Goal: Transaction & Acquisition: Book appointment/travel/reservation

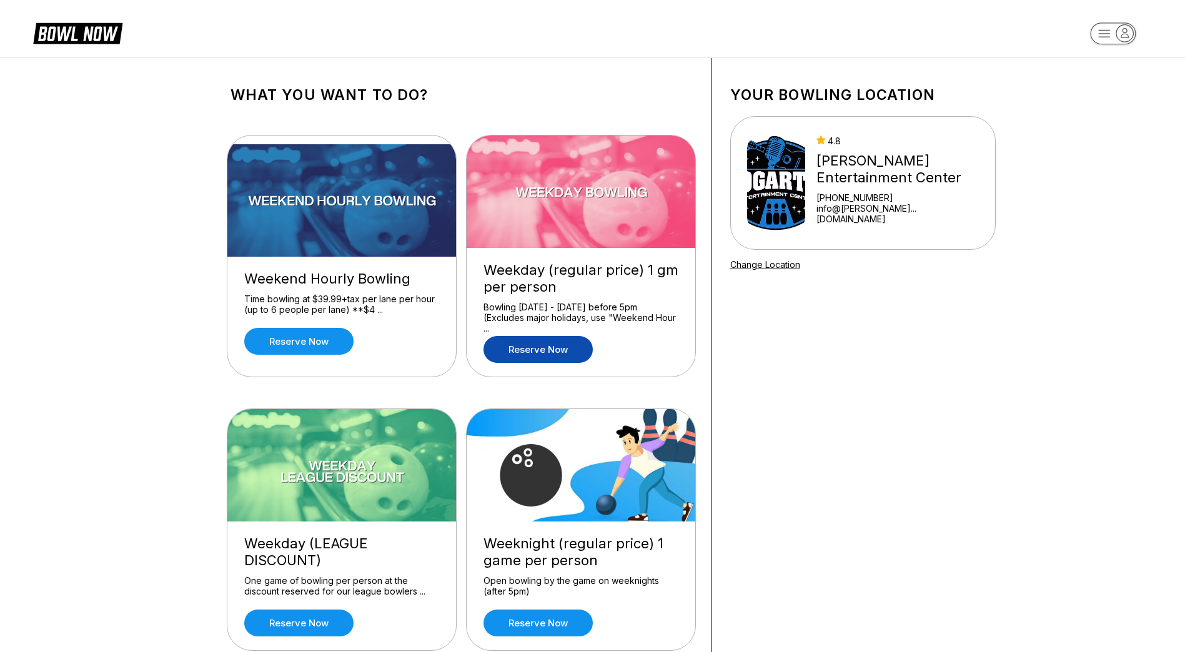
click at [555, 347] on link "Reserve now" at bounding box center [538, 349] width 109 height 27
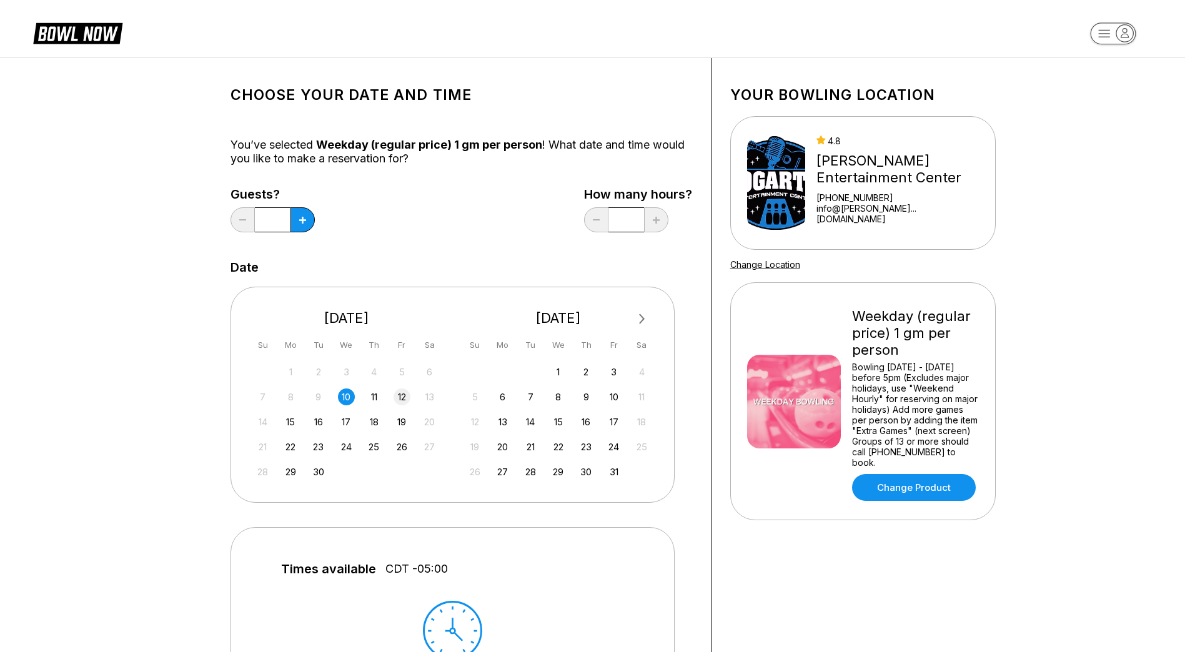
click at [405, 399] on div "12" at bounding box center [402, 397] width 17 height 17
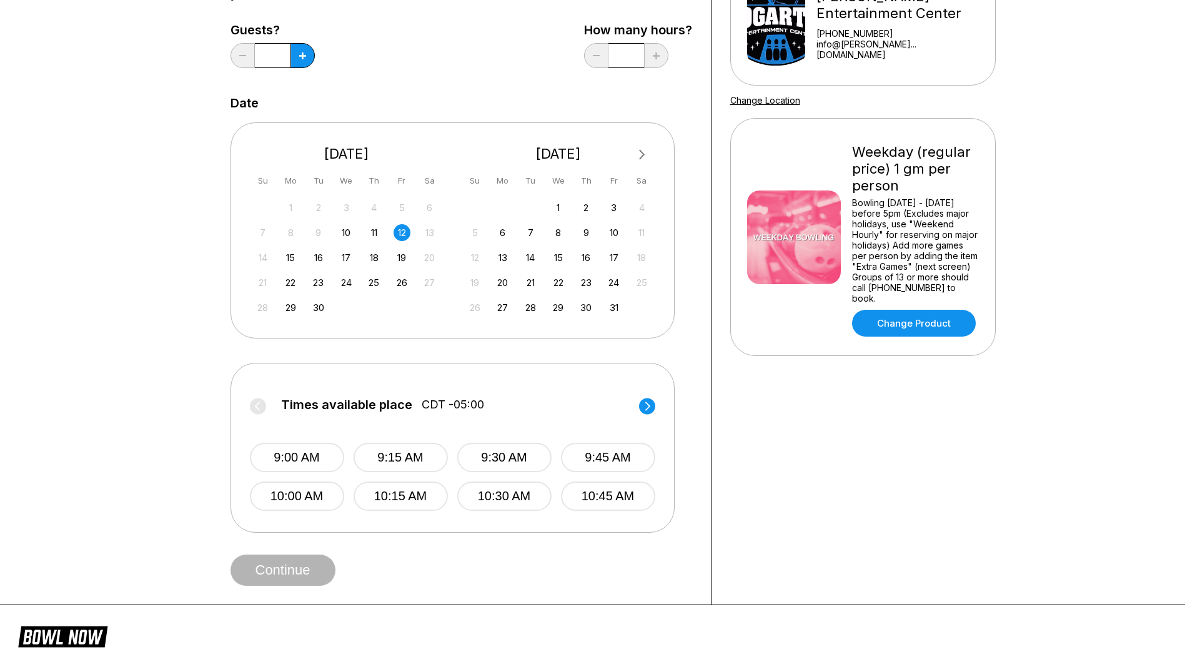
scroll to position [187, 0]
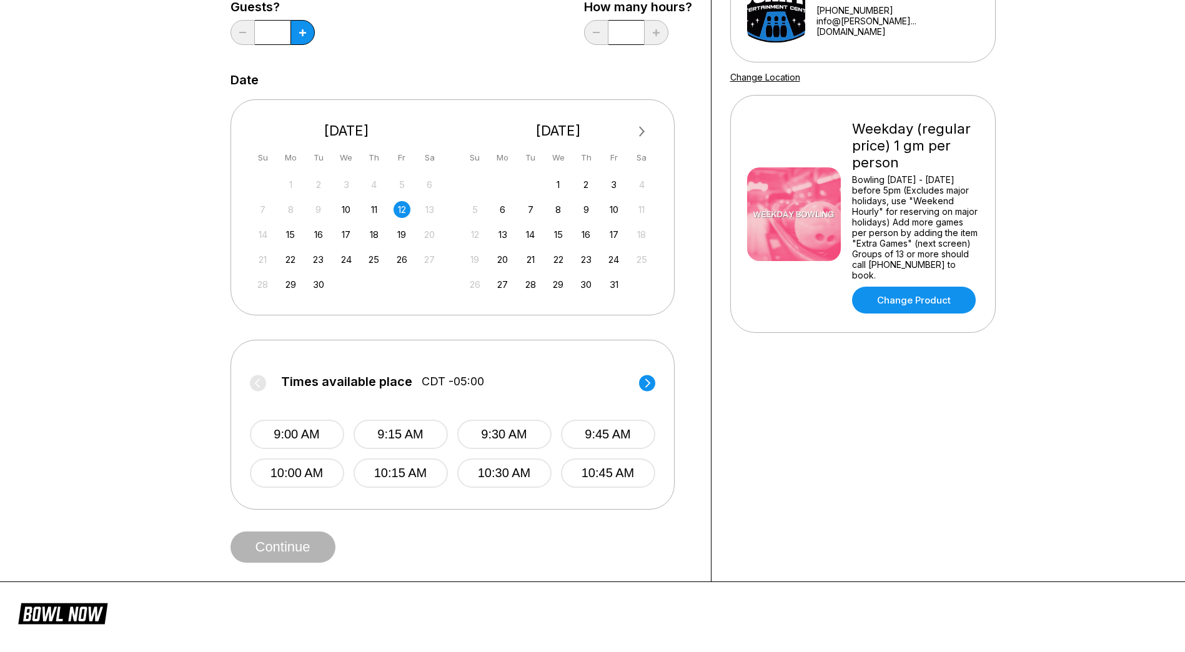
click at [648, 388] on circle at bounding box center [647, 383] width 16 height 16
click at [298, 482] on button "12:00 PM" at bounding box center [297, 473] width 94 height 29
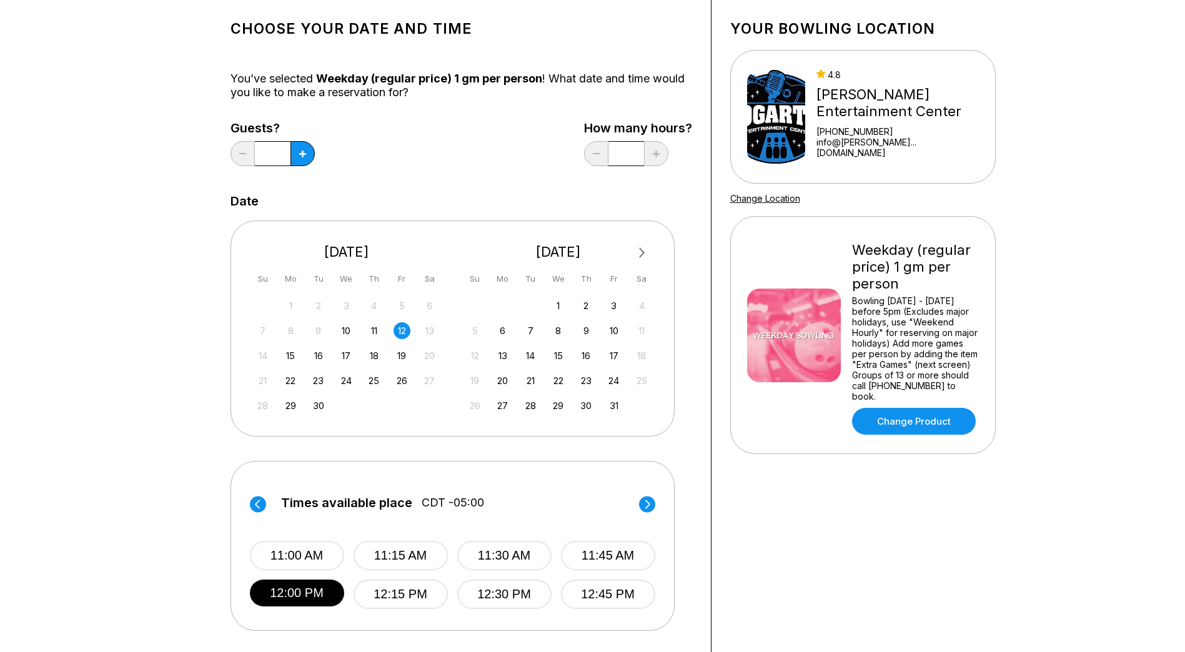
scroll to position [62, 0]
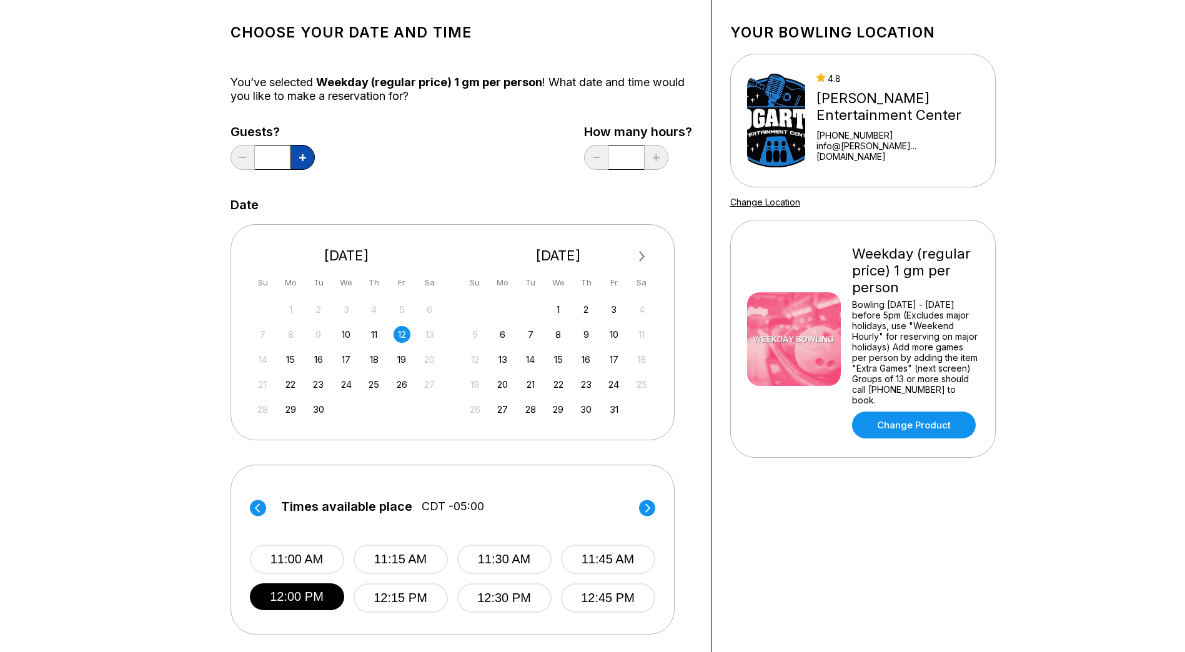
click at [305, 154] on icon at bounding box center [302, 157] width 7 height 7
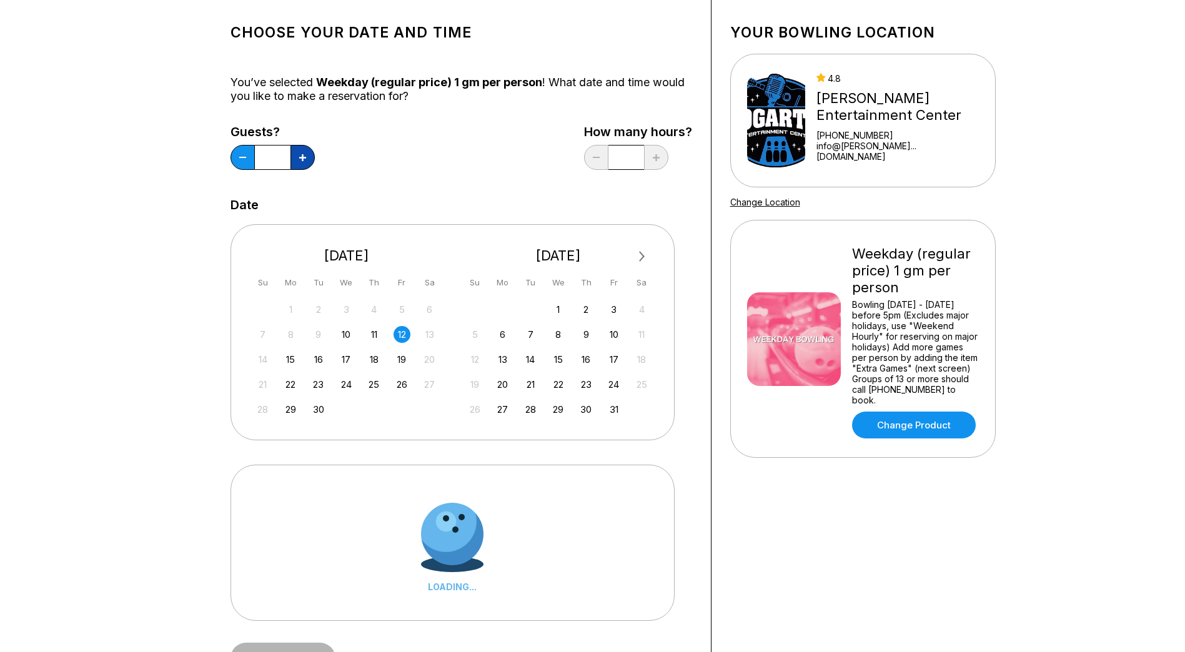
click at [305, 154] on icon at bounding box center [302, 157] width 7 height 7
click at [307, 160] on button at bounding box center [303, 157] width 24 height 25
click at [307, 161] on button at bounding box center [303, 157] width 24 height 25
type input "*"
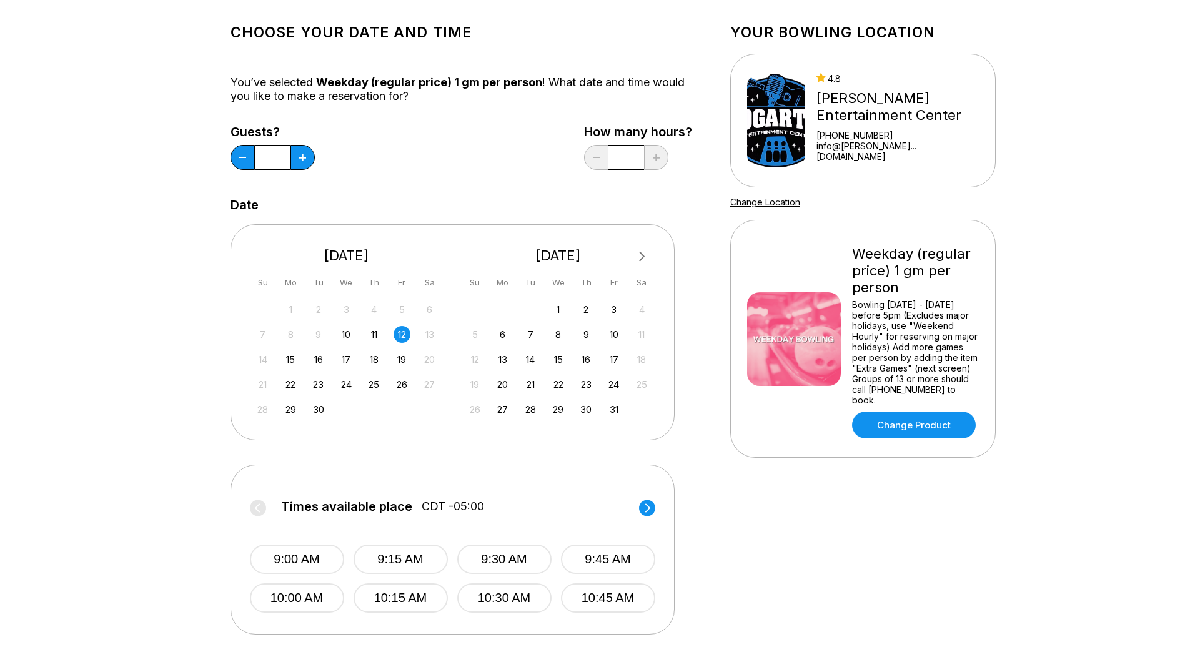
click at [162, 247] on div "Choose your Date and time You’ve selected Weekday (regular price) 1 gm per pers…" at bounding box center [592, 351] width 1185 height 712
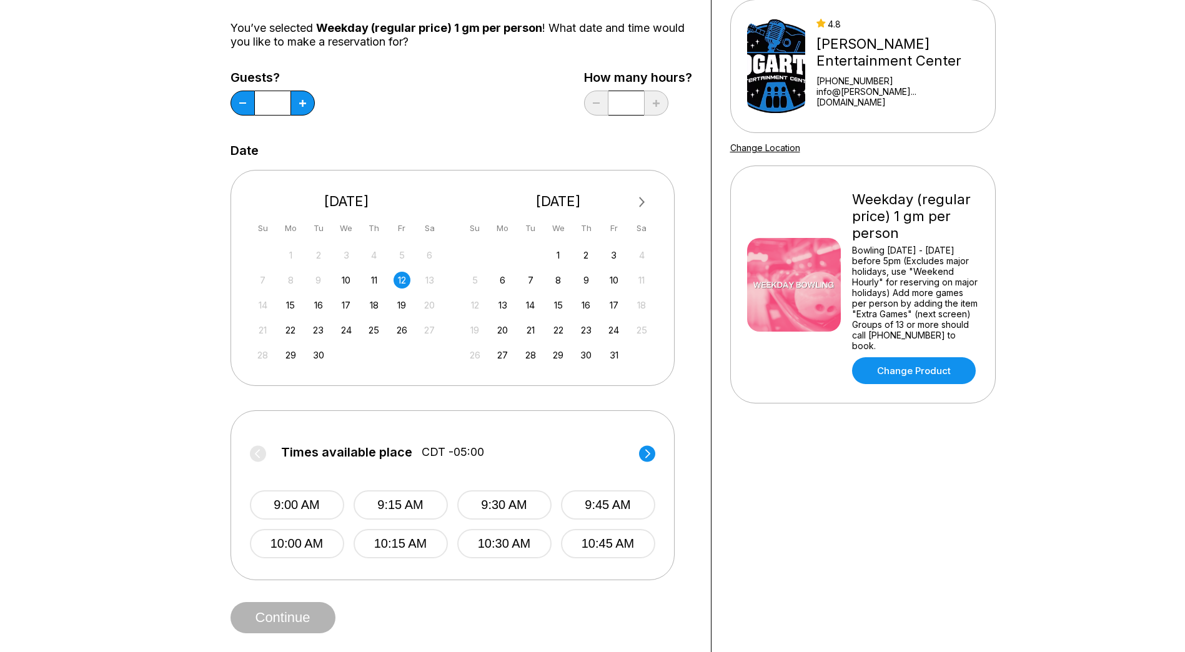
scroll to position [187, 0]
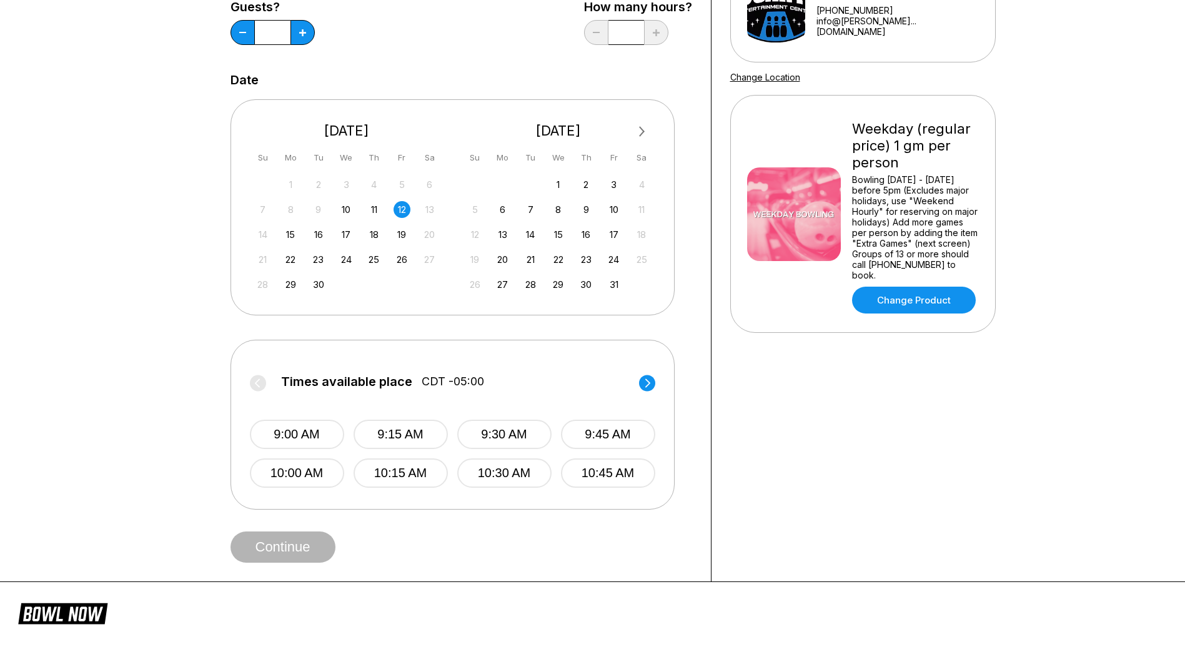
click at [653, 383] on circle at bounding box center [647, 383] width 16 height 16
click at [307, 476] on button "12:00 PM" at bounding box center [297, 473] width 94 height 29
click at [307, 552] on button "Continue" at bounding box center [283, 547] width 105 height 31
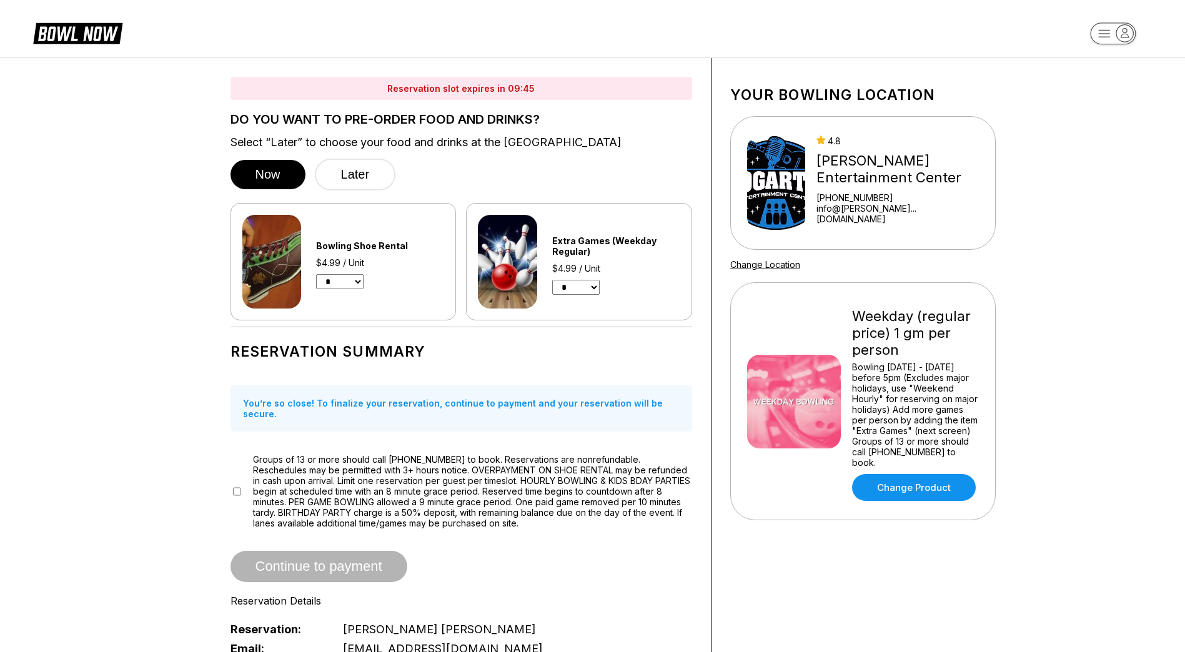
click at [597, 288] on select "* * * * * * * * * * ** ** **" at bounding box center [575, 287] width 47 height 15
click at [552, 280] on select "* * * * * * * * * * ** ** **" at bounding box center [575, 287] width 47 height 15
click at [569, 347] on h1 "Reservation Summary" at bounding box center [462, 351] width 462 height 17
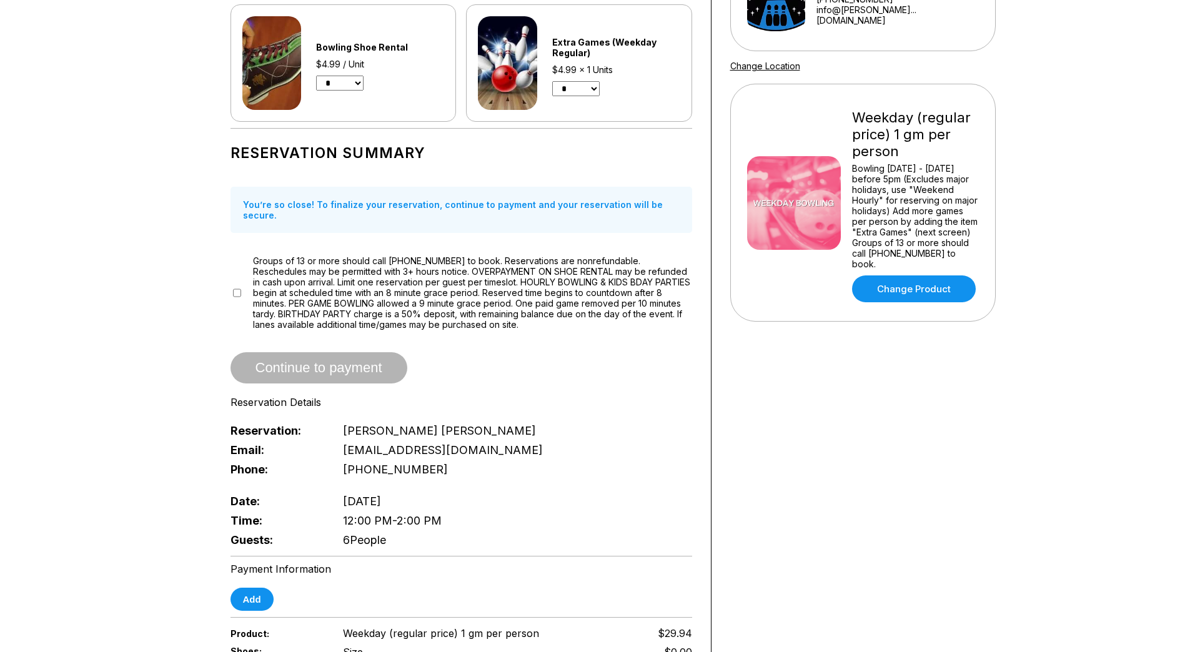
scroll to position [187, 0]
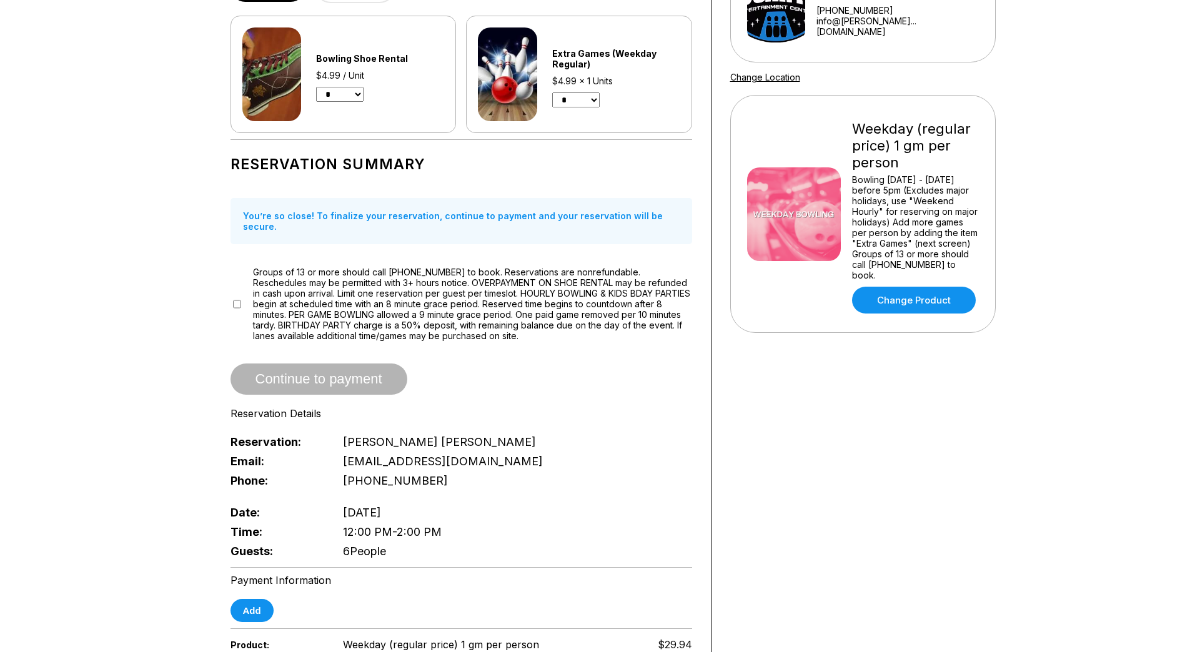
click at [598, 101] on select "* * * * * * * * * * ** ** **" at bounding box center [575, 99] width 47 height 15
select select "*"
click at [552, 92] on select "* * * * * * * * * * ** ** **" at bounding box center [575, 99] width 47 height 15
click at [568, 267] on span "Groups of 13 or more should call [PHONE_NUMBER] to book. Reservations are nonre…" at bounding box center [472, 304] width 439 height 74
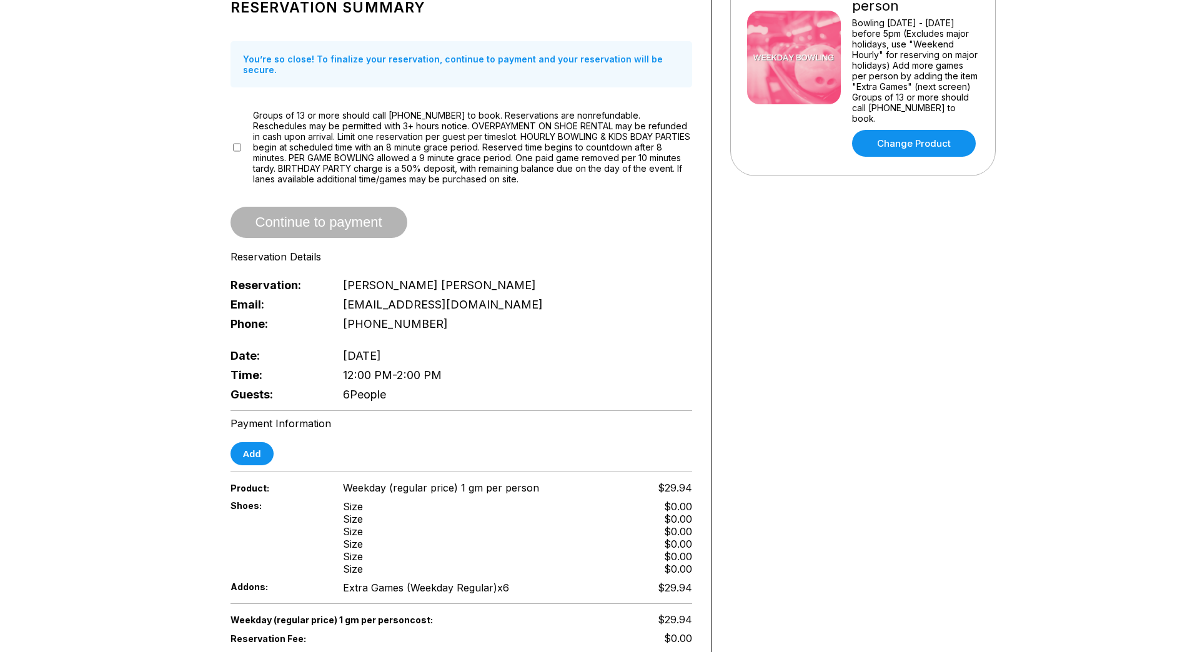
scroll to position [500, 0]
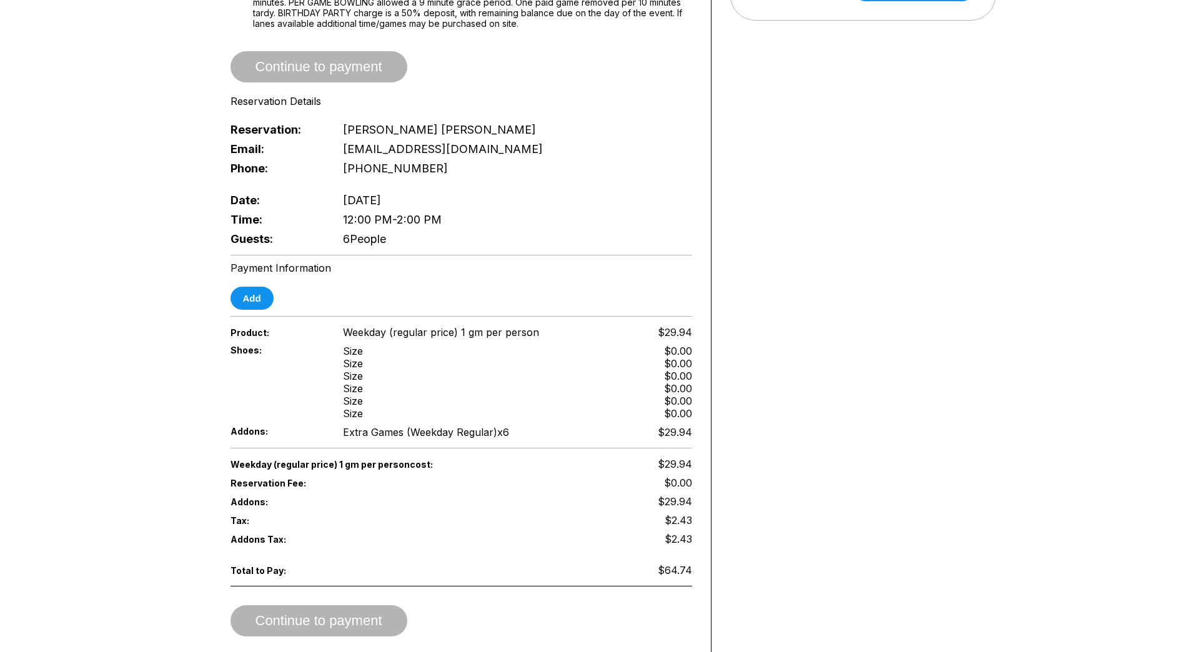
click at [179, 193] on div "Reservation slot expires in 08:57 DO YOU WANT TO PRE-ORDER FOOD AND DRINKS? Sel…" at bounding box center [592, 107] width 1185 height 1098
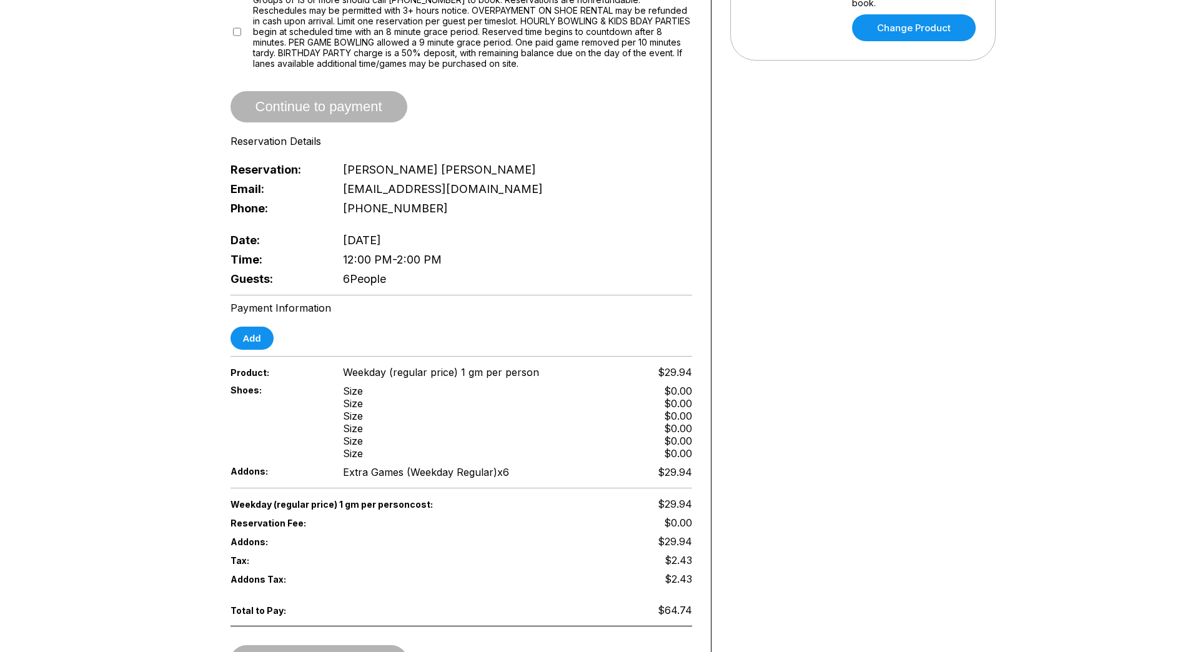
scroll to position [437, 0]
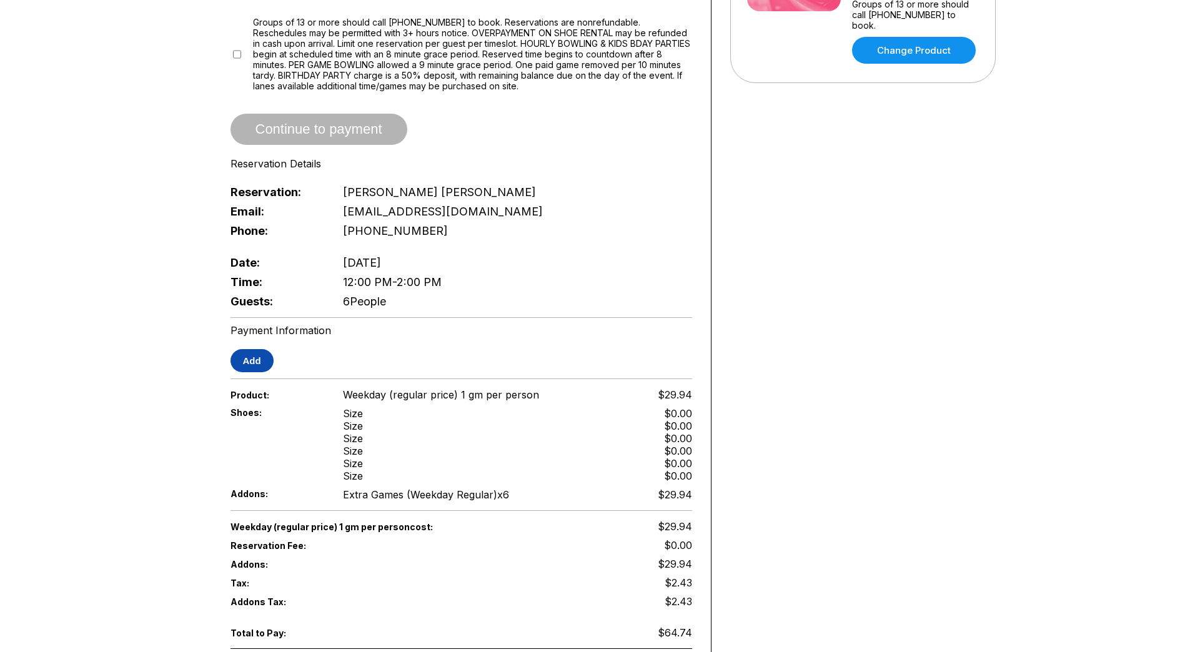
click at [249, 350] on button "Add" at bounding box center [252, 360] width 43 height 23
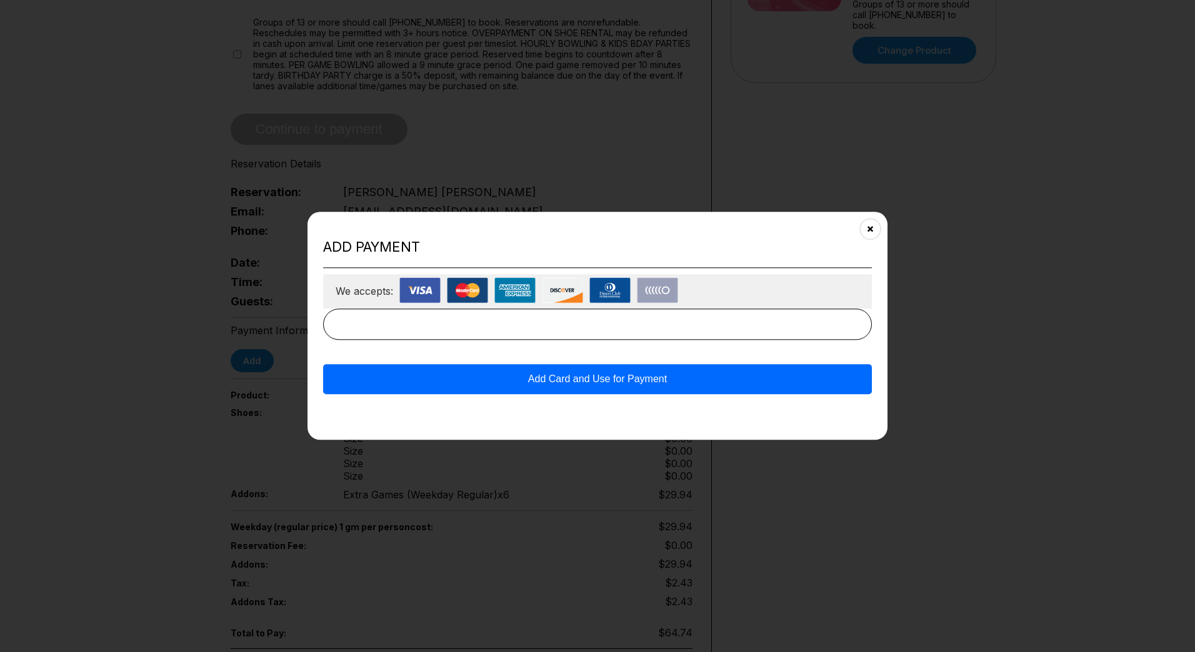
click at [399, 290] on div "We accepts:" at bounding box center [597, 291] width 549 height 34
click at [410, 286] on img at bounding box center [419, 290] width 41 height 26
click at [507, 382] on button "Add Card and Use for Payment" at bounding box center [597, 379] width 549 height 30
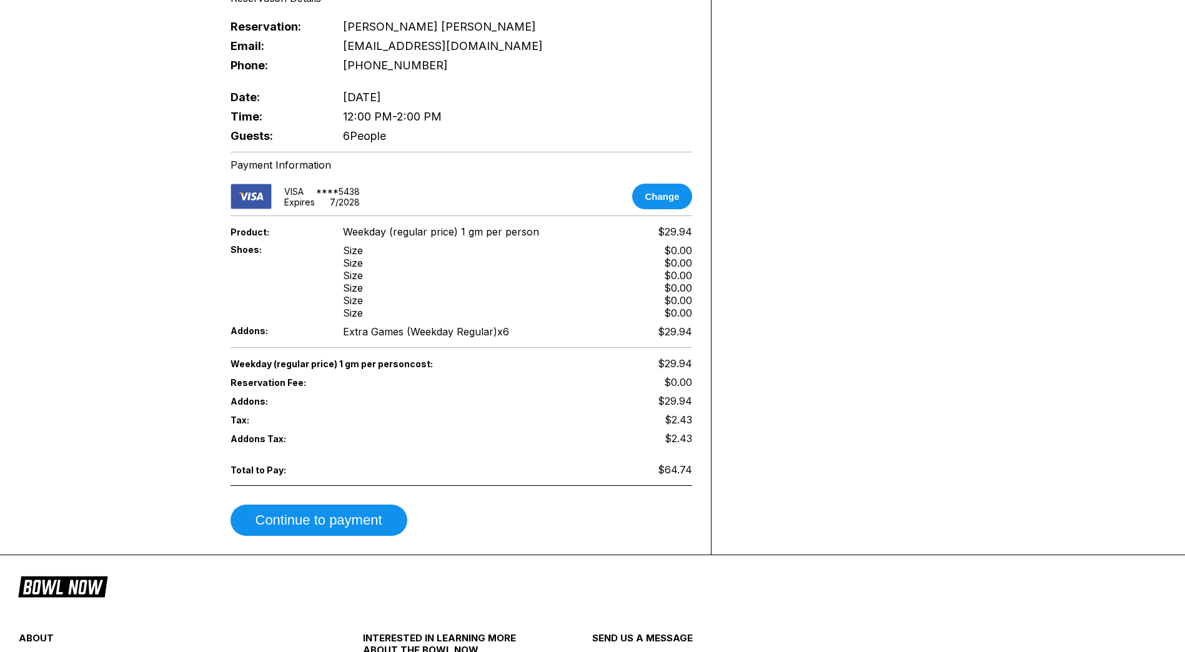
scroll to position [687, 0]
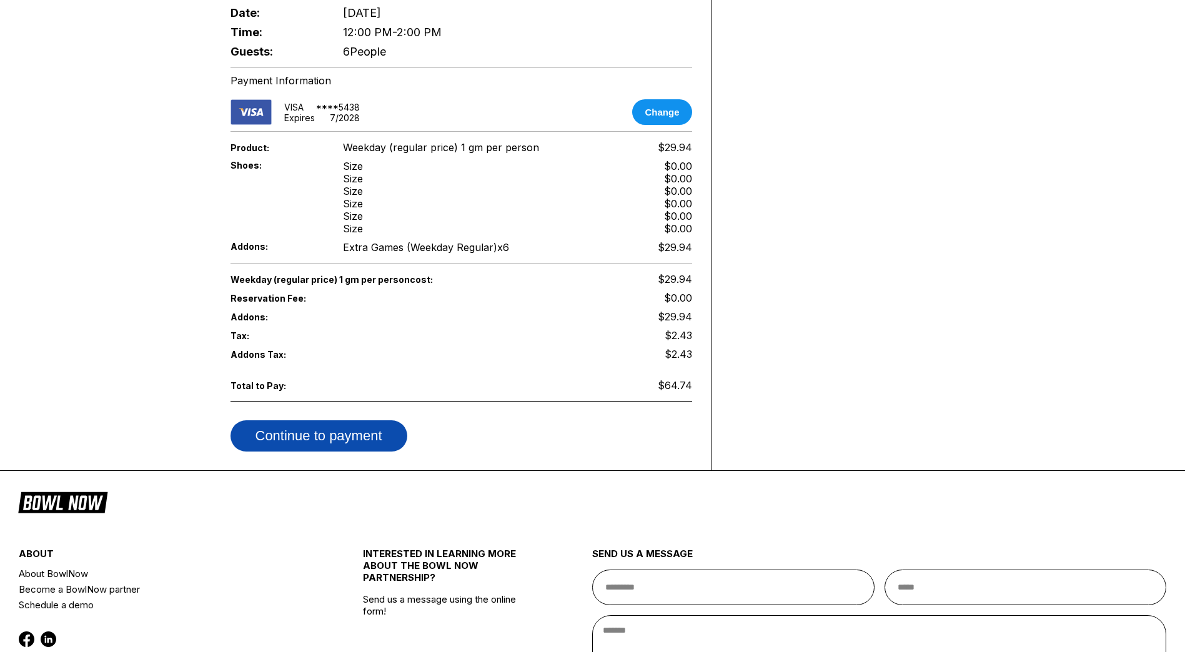
click at [365, 427] on button "Continue to payment" at bounding box center [319, 435] width 177 height 31
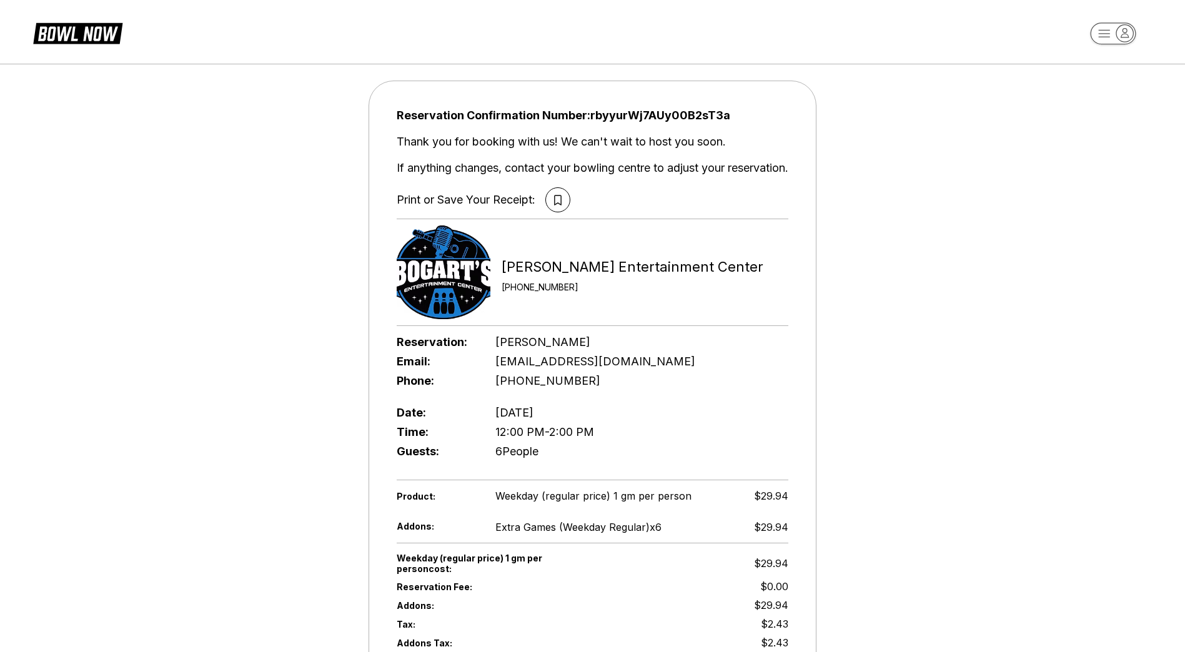
click at [84, 30] on icon at bounding box center [77, 33] width 89 height 24
